Goal: Task Accomplishment & Management: Complete application form

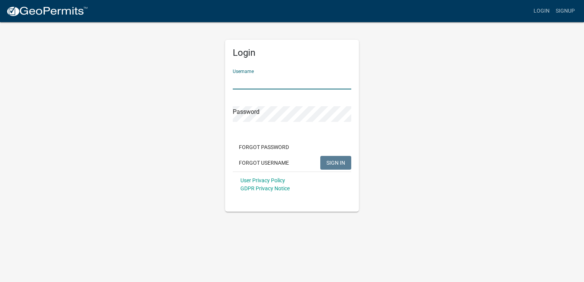
click at [277, 75] on input "Username" at bounding box center [292, 82] width 118 height 16
type input "[PERSON_NAME].[PERSON_NAME]"
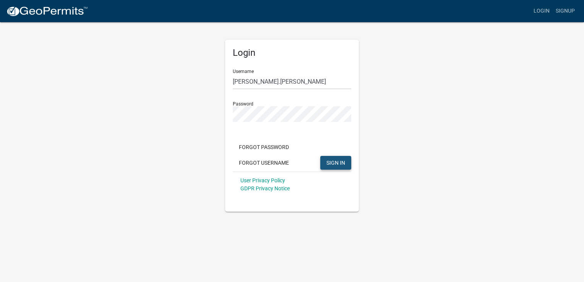
click at [344, 166] on span "SIGN IN" at bounding box center [335, 162] width 19 height 6
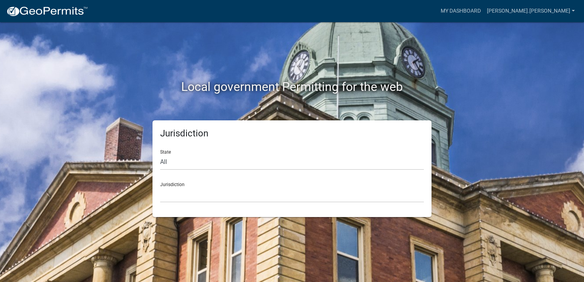
click at [271, 178] on div "Jurisdiction [GEOGRAPHIC_DATA], [US_STATE] [GEOGRAPHIC_DATA], [US_STATE][PERSON…" at bounding box center [292, 189] width 264 height 26
click at [200, 161] on select "All [US_STATE] [US_STATE] [US_STATE] [US_STATE] [US_STATE] [US_STATE] [US_STATE…" at bounding box center [292, 162] width 264 height 16
select select "[US_STATE]"
click at [160, 154] on select "All [US_STATE] [US_STATE] [US_STATE] [US_STATE] [US_STATE] [US_STATE] [US_STATE…" at bounding box center [292, 162] width 264 height 16
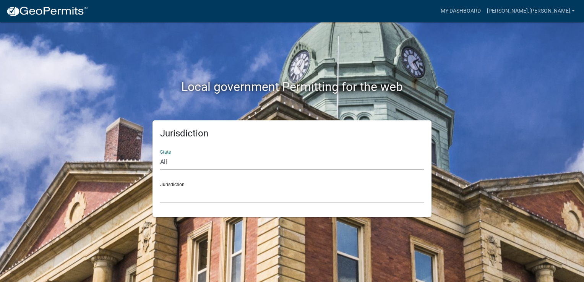
click at [178, 201] on select "City of [GEOGRAPHIC_DATA], [US_STATE] City of [GEOGRAPHIC_DATA], [US_STATE] Cit…" at bounding box center [292, 195] width 264 height 16
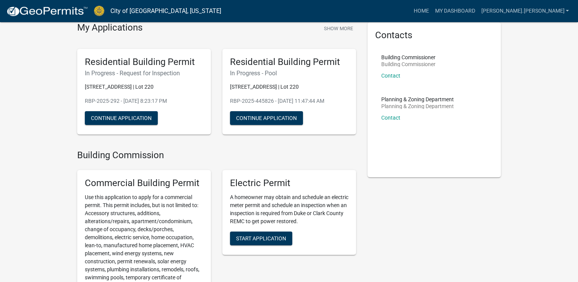
scroll to position [28, 0]
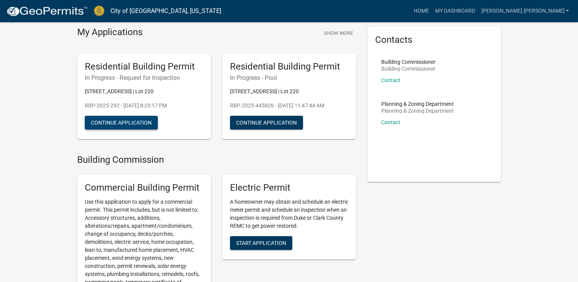
click at [111, 128] on button "Continue Application" at bounding box center [121, 123] width 73 height 14
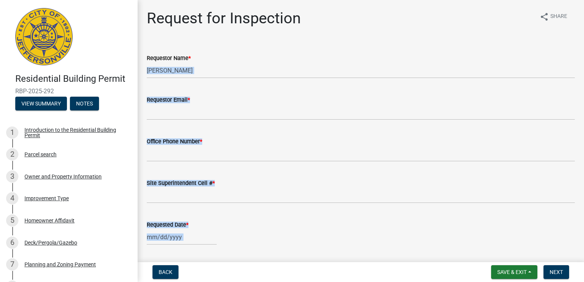
drag, startPoint x: 578, startPoint y: 47, endPoint x: 585, endPoint y: 63, distance: 18.0
click at [584, 63] on html "Internet Explorer does NOT work with GeoPermits. Get a new browser for more sec…" at bounding box center [292, 141] width 584 height 282
click at [573, 52] on div "Requestor Name * [PERSON_NAME]" at bounding box center [361, 61] width 440 height 36
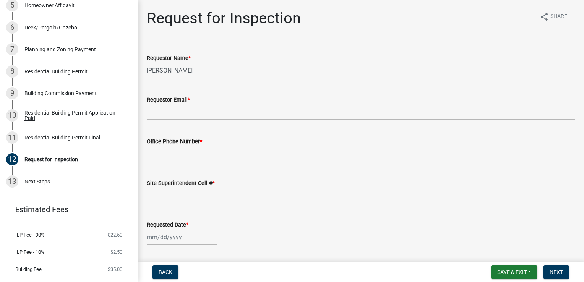
scroll to position [231, 0]
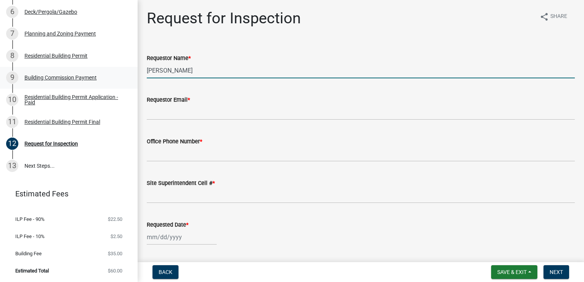
drag, startPoint x: 182, startPoint y: 74, endPoint x: 128, endPoint y: 73, distance: 54.3
drag, startPoint x: 128, startPoint y: 73, endPoint x: 144, endPoint y: 67, distance: 17.3
click at [144, 67] on div "Requestor Name * [PERSON_NAME]" at bounding box center [361, 61] width 440 height 36
type input "[PERSON_NAME]"
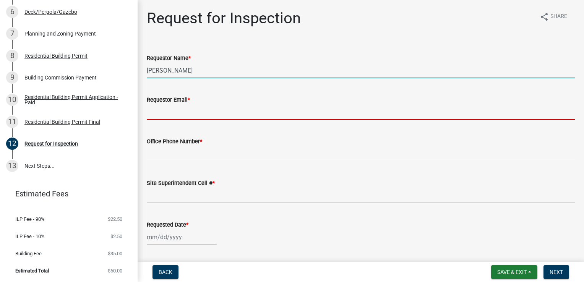
click at [182, 108] on input "Requestor Email *" at bounding box center [361, 112] width 428 height 16
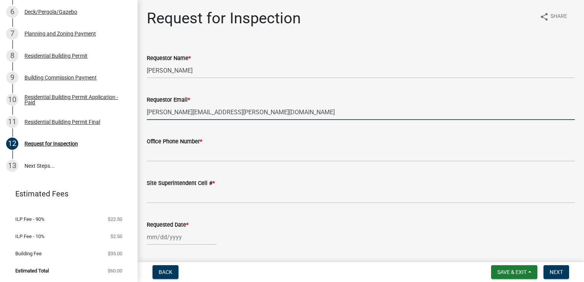
type input "[PERSON_NAME][EMAIL_ADDRESS][PERSON_NAME][DOMAIN_NAME]"
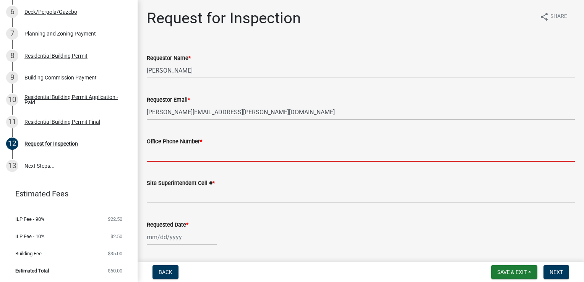
click at [220, 149] on input "Office Phone Number *" at bounding box center [361, 154] width 428 height 16
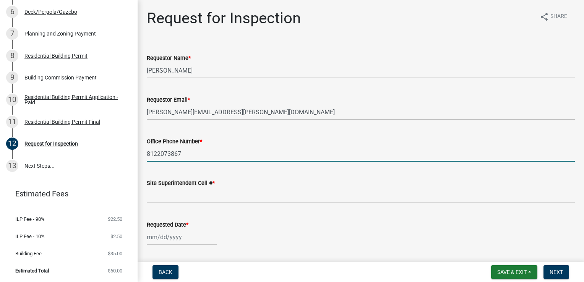
click at [156, 153] on input "8122073867" at bounding box center [361, 154] width 428 height 16
type input "[PHONE_NUMBER]"
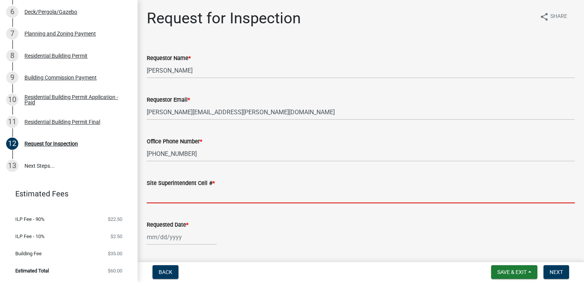
click at [187, 196] on input "Site Superintendent Cell # *" at bounding box center [361, 196] width 428 height 16
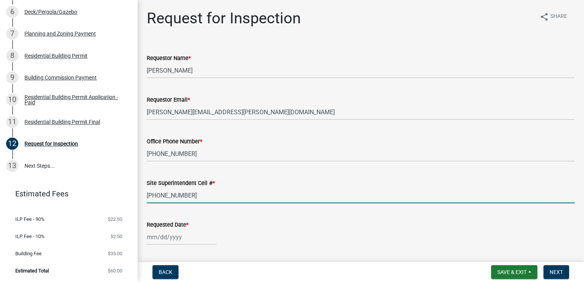
type input "[PHONE_NUMBER]"
click at [153, 241] on div at bounding box center [182, 237] width 70 height 16
select select "9"
select select "2025"
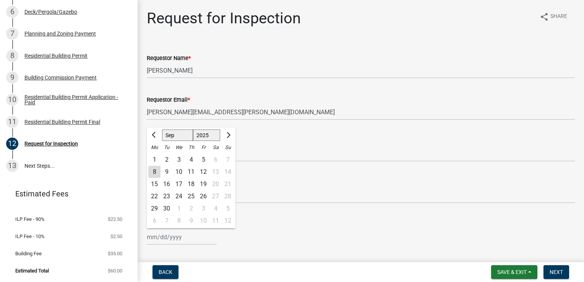
click at [157, 172] on div "8" at bounding box center [154, 172] width 12 height 12
type input "[DATE]"
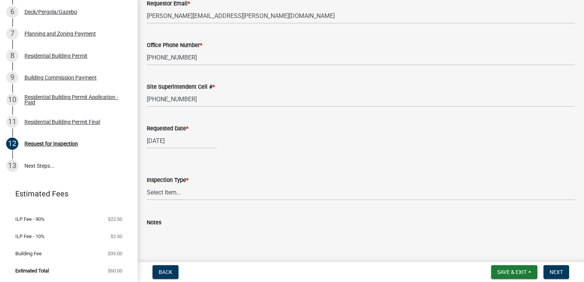
scroll to position [107, 0]
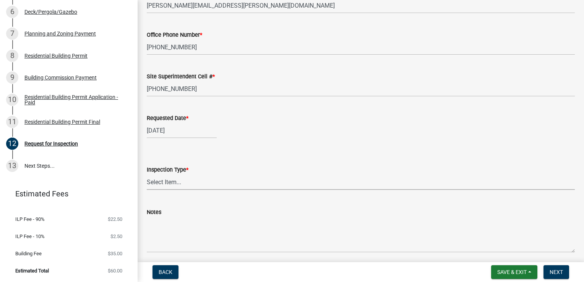
click at [181, 182] on select "Select Item... Footer Foundation Framing Final" at bounding box center [361, 182] width 428 height 16
click at [147, 174] on select "Select Item... Footer Foundation Framing Final" at bounding box center [361, 182] width 428 height 16
select select "cf00f61e-4b77-4892-83dd-df63e4708b2f"
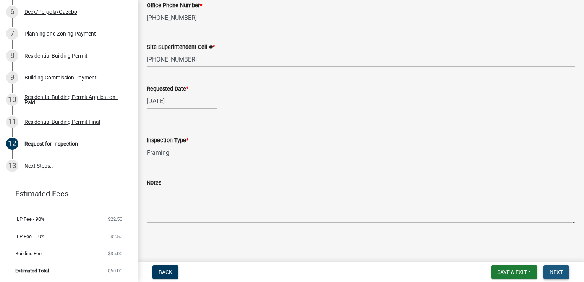
click at [555, 271] on span "Next" at bounding box center [556, 272] width 13 height 6
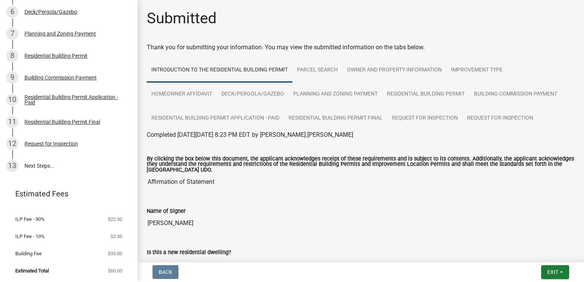
scroll to position [0, 0]
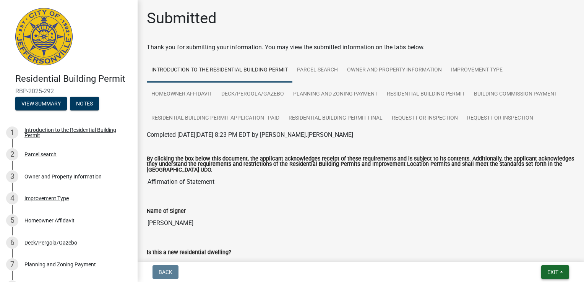
click at [566, 276] on button "Exit" at bounding box center [555, 272] width 28 height 14
click at [536, 252] on button "Save & Exit" at bounding box center [538, 252] width 61 height 18
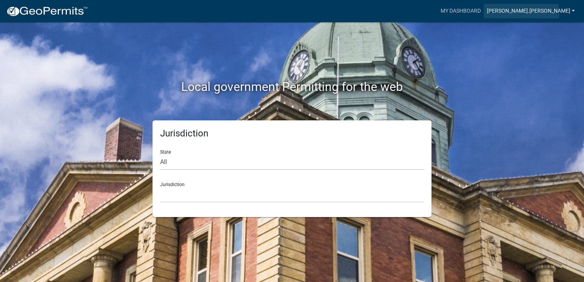
click at [567, 13] on link "[PERSON_NAME].[PERSON_NAME]" at bounding box center [531, 11] width 94 height 15
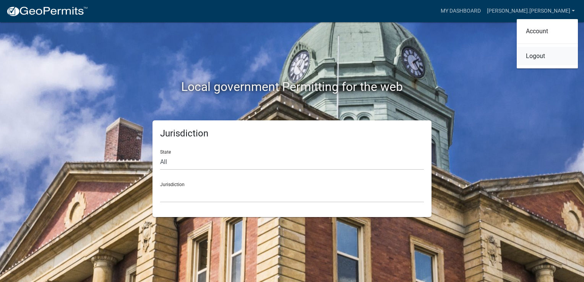
click at [542, 52] on link "Logout" at bounding box center [547, 56] width 61 height 18
